Goal: Find specific fact: Find specific fact

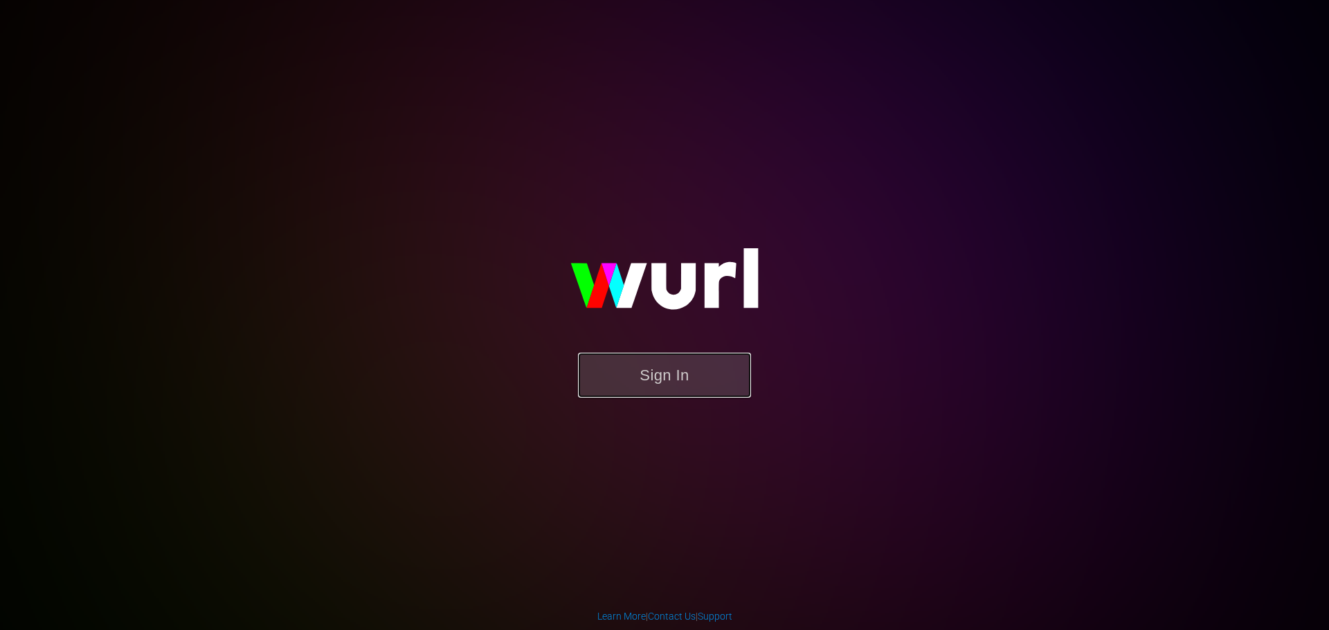
click at [672, 380] on button "Sign In" at bounding box center [664, 375] width 173 height 45
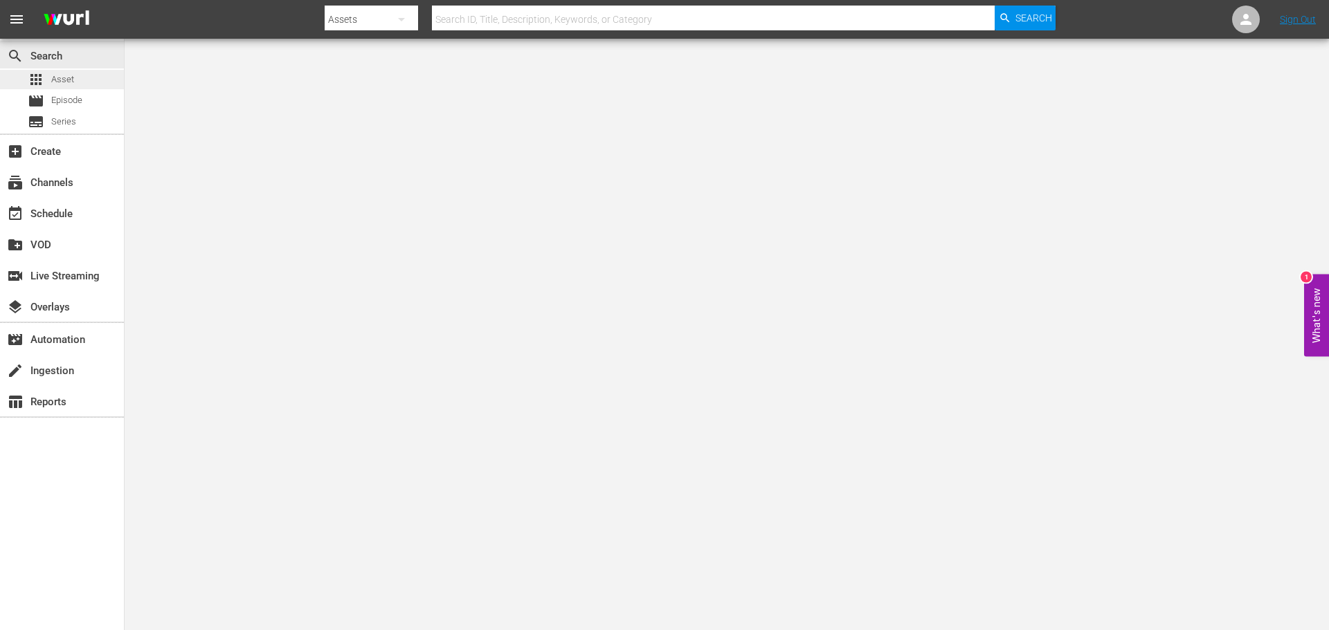
click at [69, 75] on span "Asset" at bounding box center [62, 80] width 23 height 14
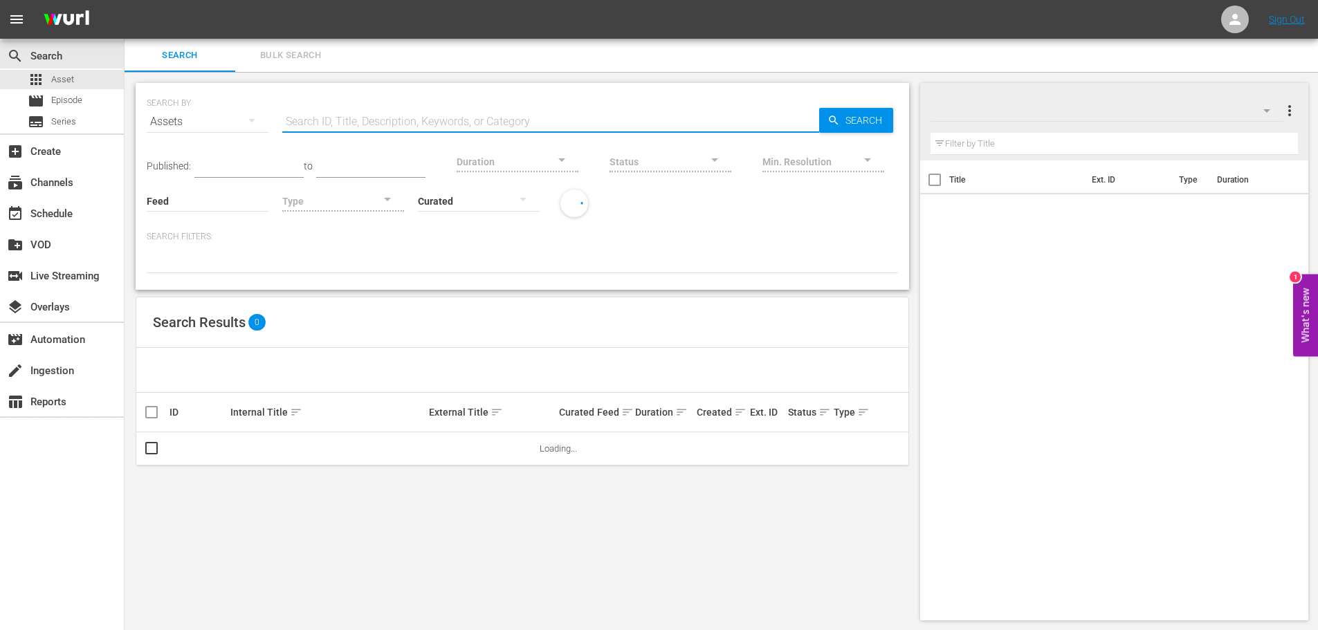
click at [477, 125] on input "text" at bounding box center [550, 121] width 537 height 33
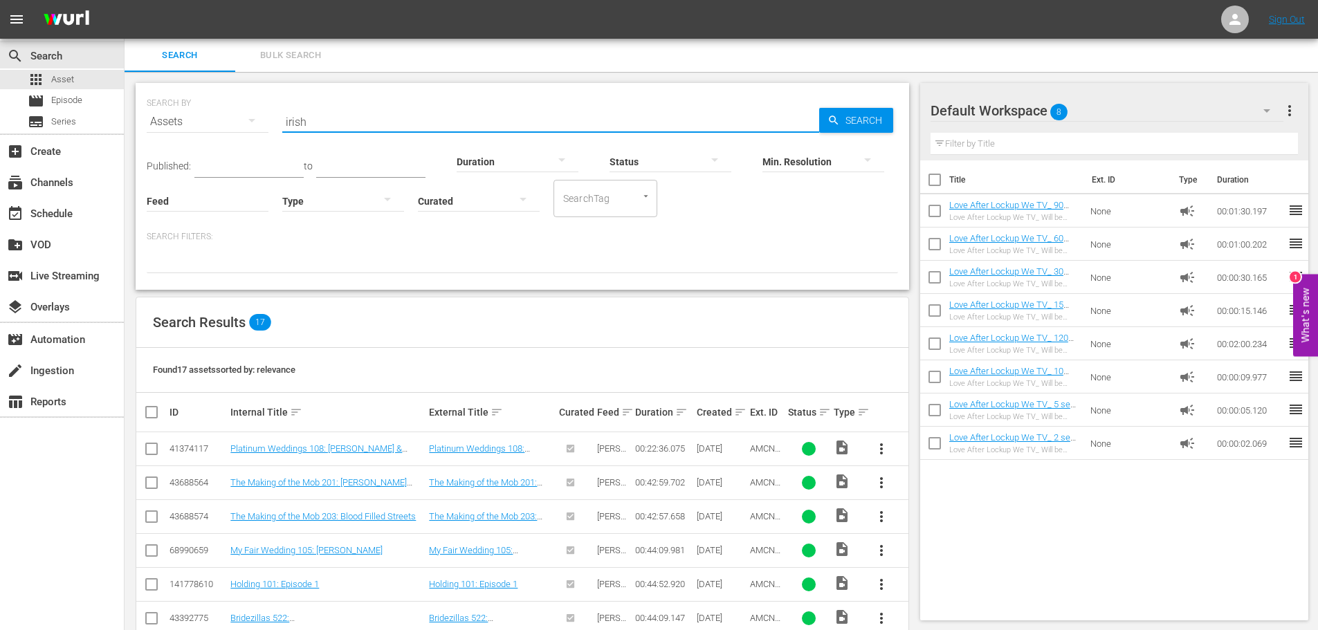
click at [401, 128] on input "irish" at bounding box center [550, 121] width 537 height 33
type input "irish blood"
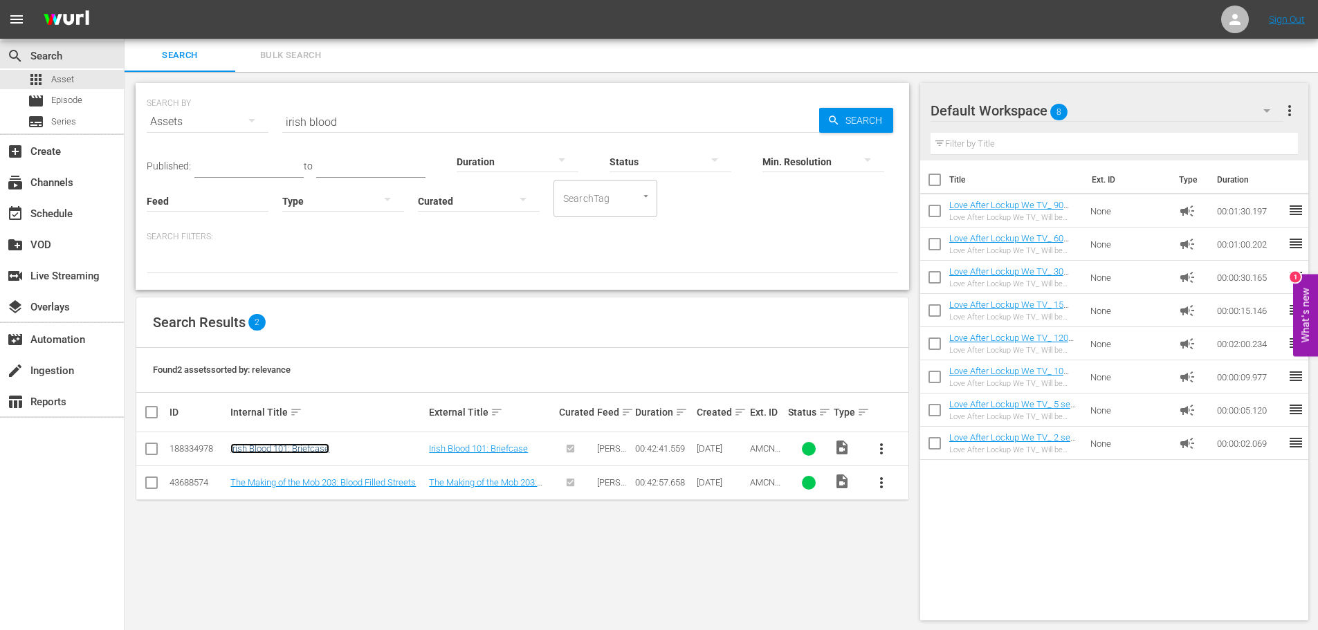
click at [264, 448] on link "Irish Blood 101: Briefcase" at bounding box center [279, 449] width 99 height 10
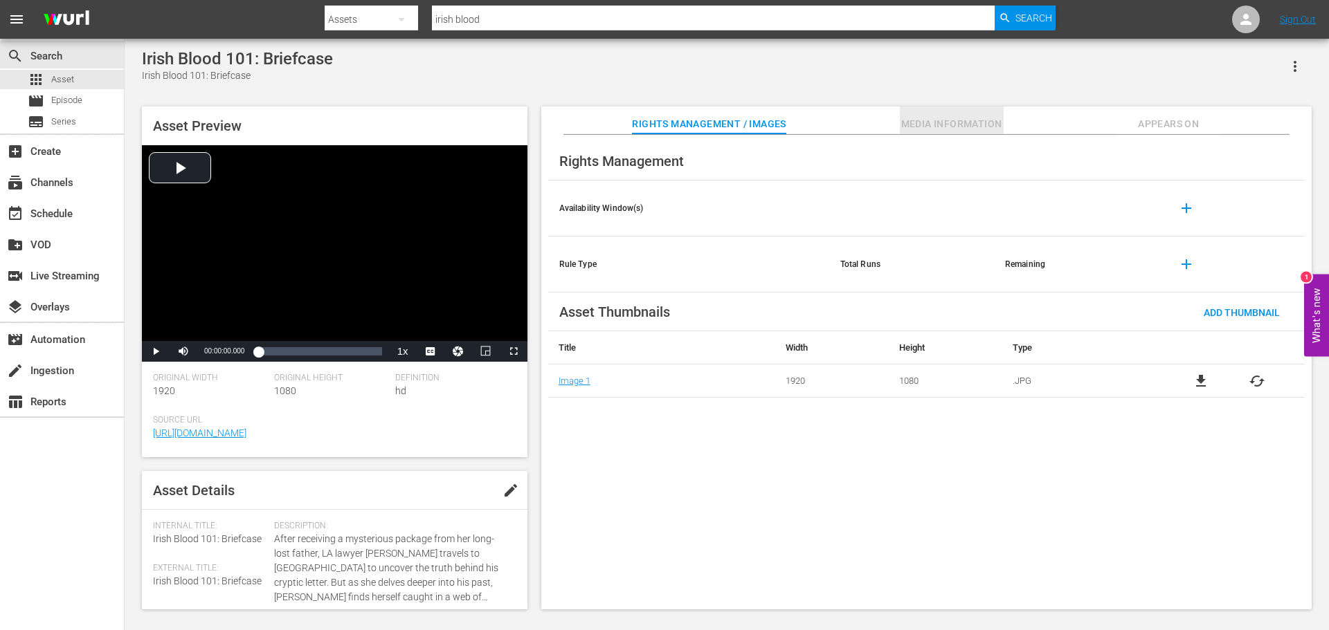
click at [941, 120] on span "Media Information" at bounding box center [952, 124] width 104 height 17
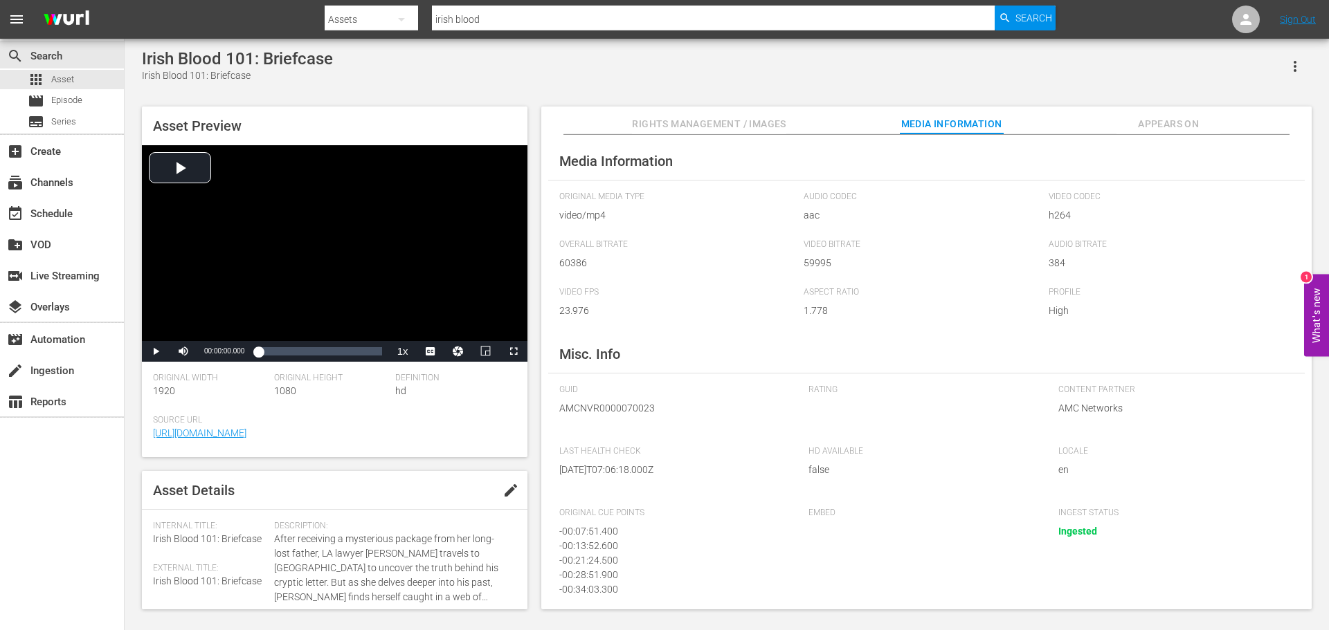
click at [617, 401] on div "GUID AMCNVR0000070023" at bounding box center [676, 409] width 235 height 48
click at [617, 410] on span "AMCNVR0000070023" at bounding box center [673, 408] width 228 height 15
copy span "AMCNVR0000070023"
